Goal: Obtain resource: Obtain resource

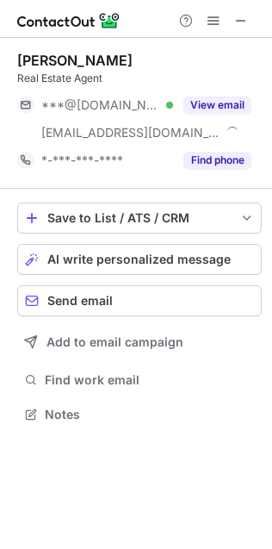
scroll to position [401, 272]
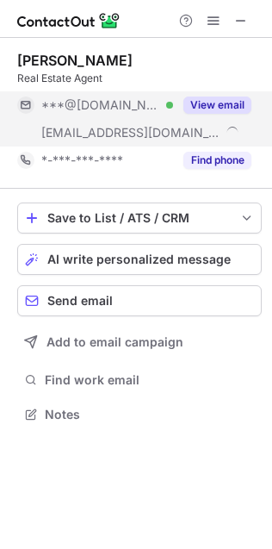
click at [218, 96] on button "View email" at bounding box center [217, 104] width 68 height 17
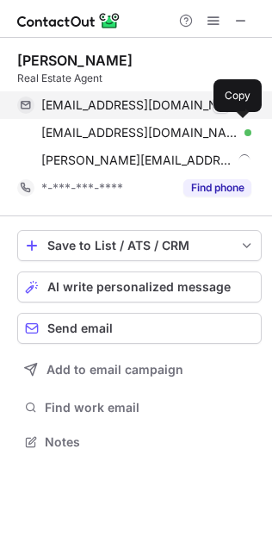
scroll to position [430, 272]
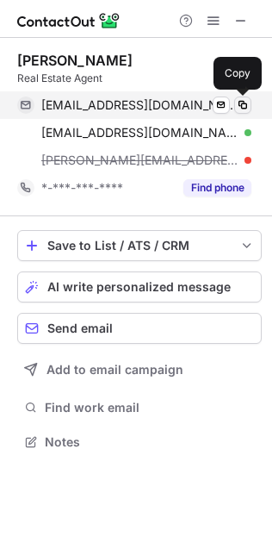
click at [246, 100] on span at bounding box center [243, 105] width 14 height 14
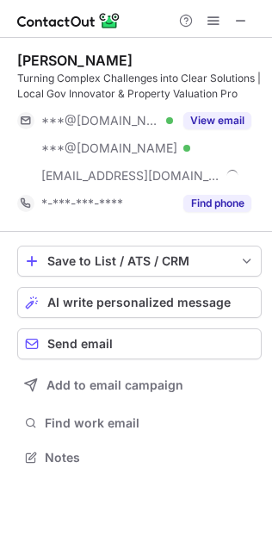
scroll to position [445, 272]
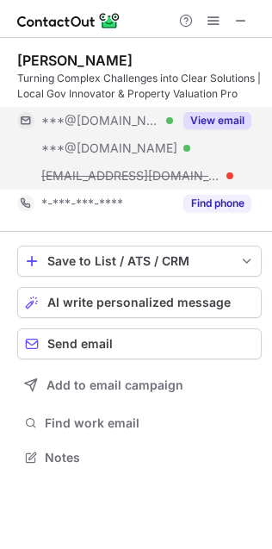
click at [221, 115] on button "View email" at bounding box center [217, 120] width 68 height 17
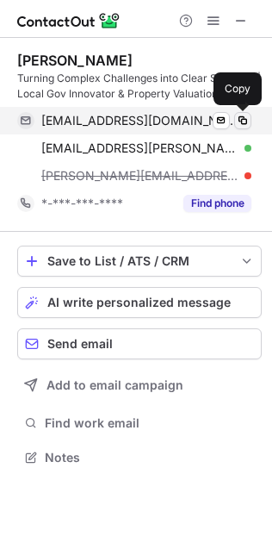
click at [246, 123] on span at bounding box center [243, 121] width 14 height 14
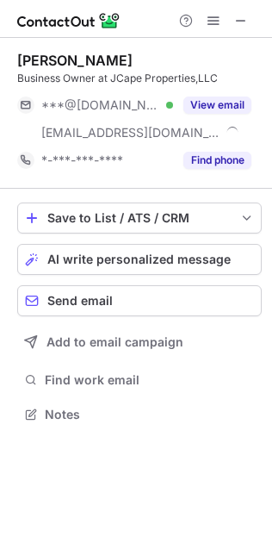
scroll to position [401, 272]
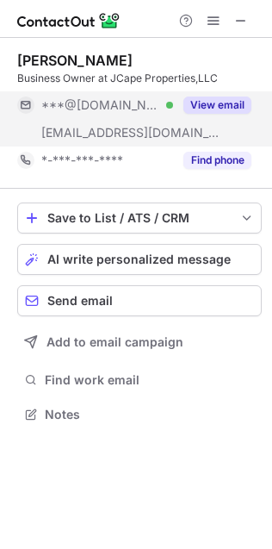
click at [235, 103] on button "View email" at bounding box center [217, 104] width 68 height 17
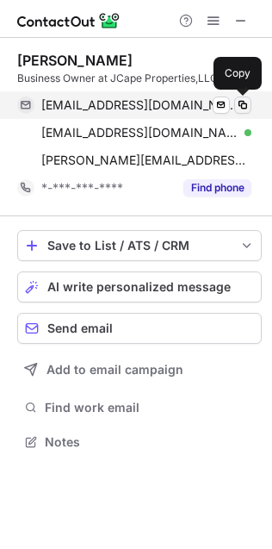
click at [243, 98] on span at bounding box center [243, 105] width 14 height 14
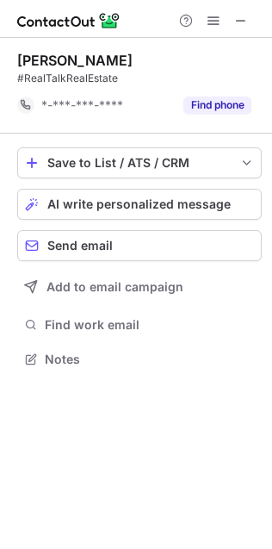
scroll to position [8, 9]
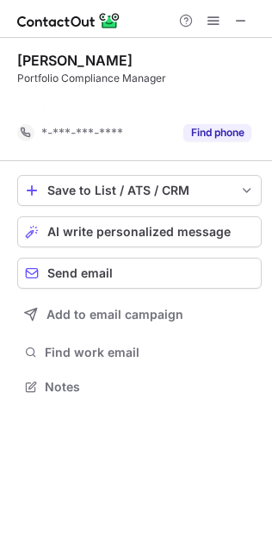
scroll to position [8, 9]
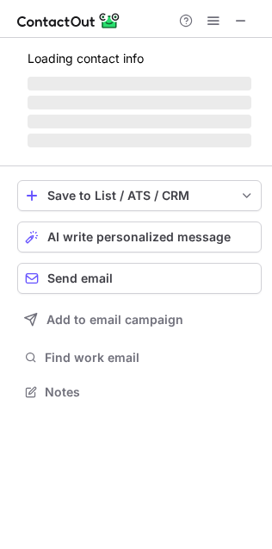
scroll to position [417, 272]
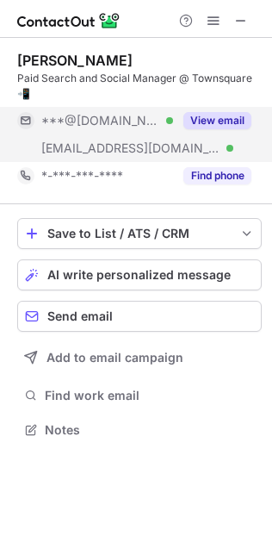
click at [227, 109] on div "View email" at bounding box center [212, 121] width 78 height 28
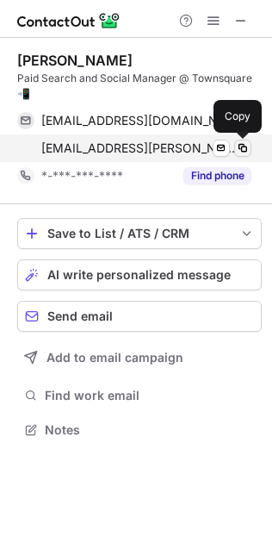
click at [246, 147] on span at bounding box center [243, 148] width 14 height 14
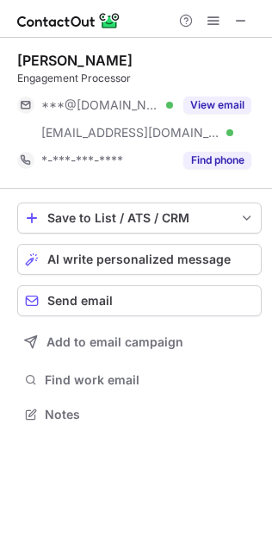
scroll to position [401, 272]
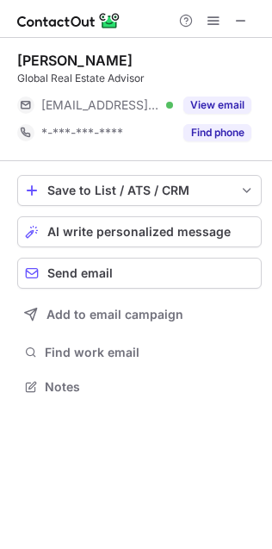
scroll to position [9, 9]
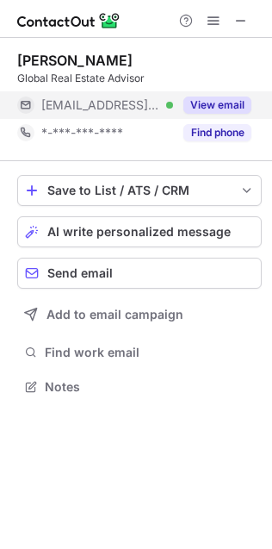
click at [228, 103] on button "View email" at bounding box center [217, 104] width 68 height 17
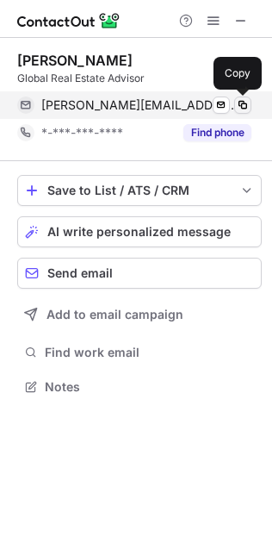
click at [244, 109] on span at bounding box center [243, 105] width 14 height 14
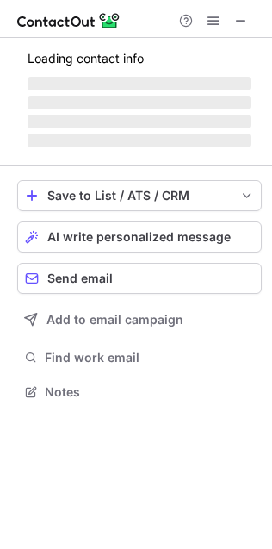
scroll to position [401, 272]
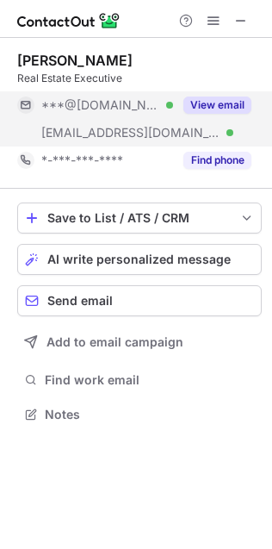
click at [225, 111] on button "View email" at bounding box center [217, 104] width 68 height 17
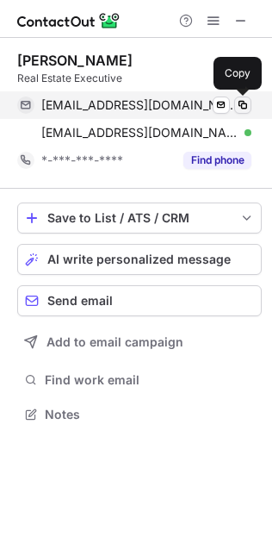
click at [240, 103] on span at bounding box center [243, 105] width 14 height 14
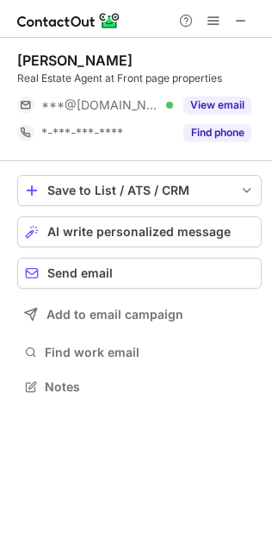
scroll to position [9, 9]
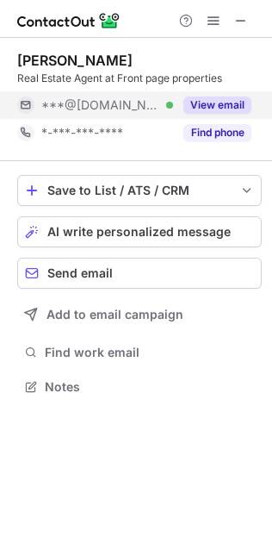
drag, startPoint x: 220, startPoint y: 106, endPoint x: 204, endPoint y: 106, distance: 15.5
click at [220, 106] on button "View email" at bounding box center [217, 104] width 68 height 17
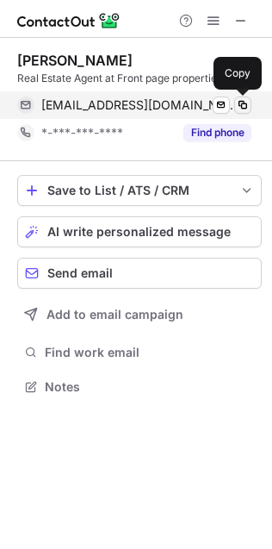
click at [241, 106] on span at bounding box center [243, 105] width 14 height 14
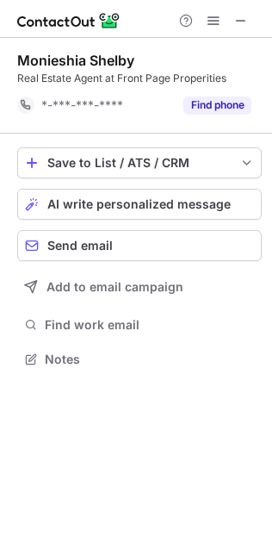
scroll to position [8, 9]
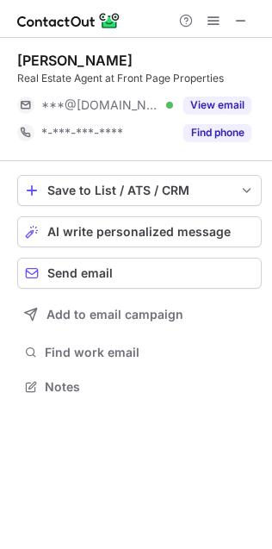
scroll to position [9, 9]
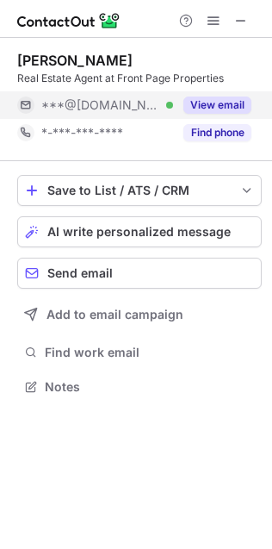
click at [222, 103] on button "View email" at bounding box center [217, 104] width 68 height 17
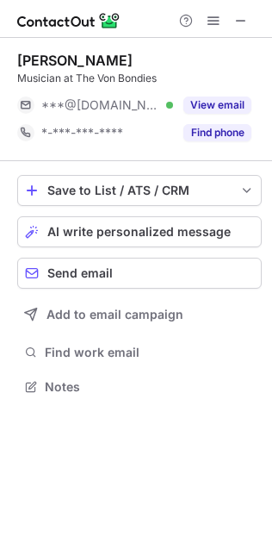
scroll to position [9, 9]
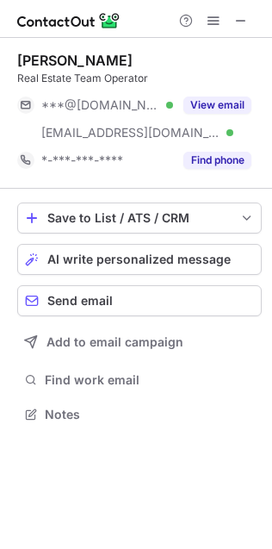
scroll to position [401, 272]
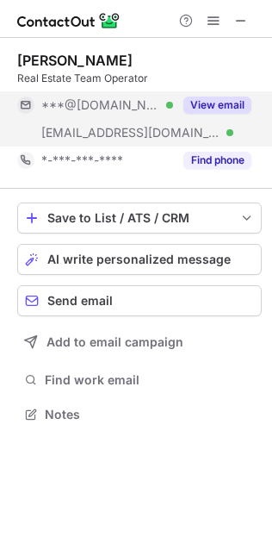
click at [202, 101] on button "View email" at bounding box center [217, 104] width 68 height 17
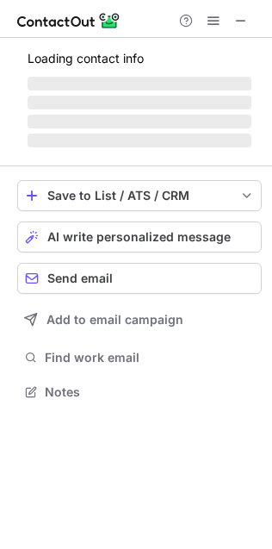
scroll to position [391, 272]
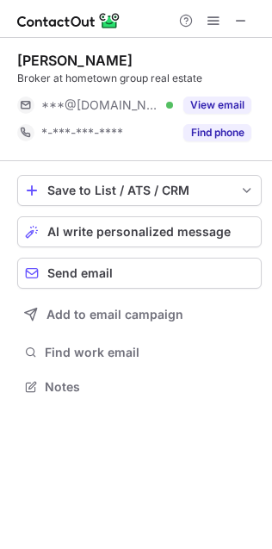
scroll to position [9, 9]
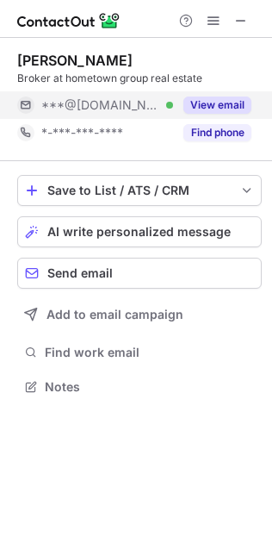
click at [220, 109] on button "View email" at bounding box center [217, 104] width 68 height 17
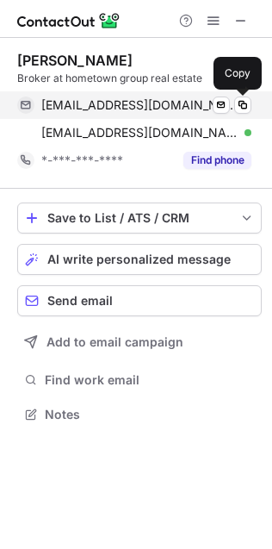
drag, startPoint x: 241, startPoint y: 101, endPoint x: 127, endPoint y: 100, distance: 113.7
click at [240, 101] on span at bounding box center [243, 105] width 14 height 14
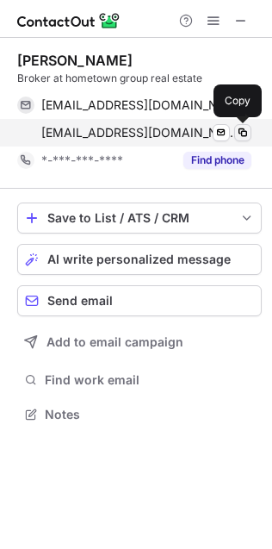
click at [238, 132] on span at bounding box center [243, 133] width 14 height 14
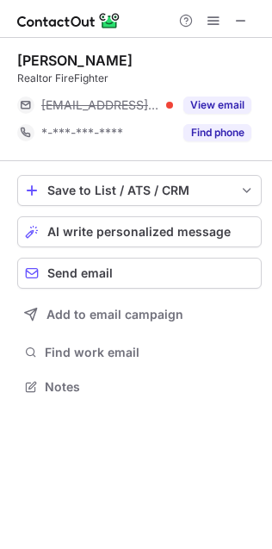
scroll to position [376, 272]
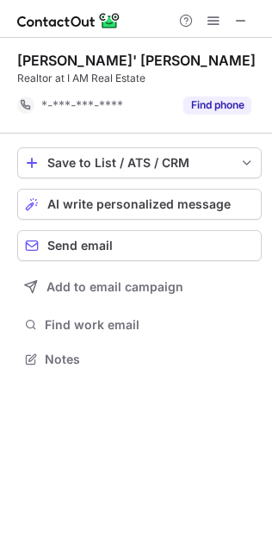
scroll to position [8, 9]
